Goal: Task Accomplishment & Management: Complete application form

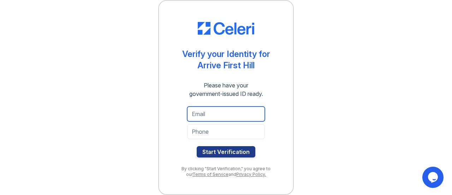
click at [225, 114] on input "email" at bounding box center [226, 113] width 78 height 15
type input "[EMAIL_ADDRESS][PERSON_NAME][DOMAIN_NAME]"
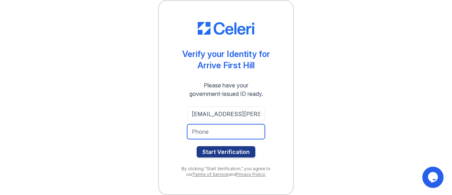
click at [208, 133] on input "tel" at bounding box center [226, 131] width 78 height 15
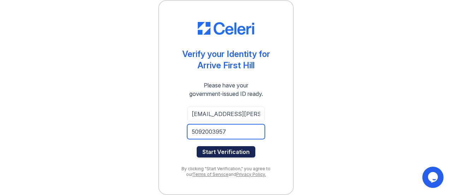
type input "5092003957"
click at [227, 150] on button "Start Verification" at bounding box center [226, 151] width 59 height 11
